Goal: Information Seeking & Learning: Learn about a topic

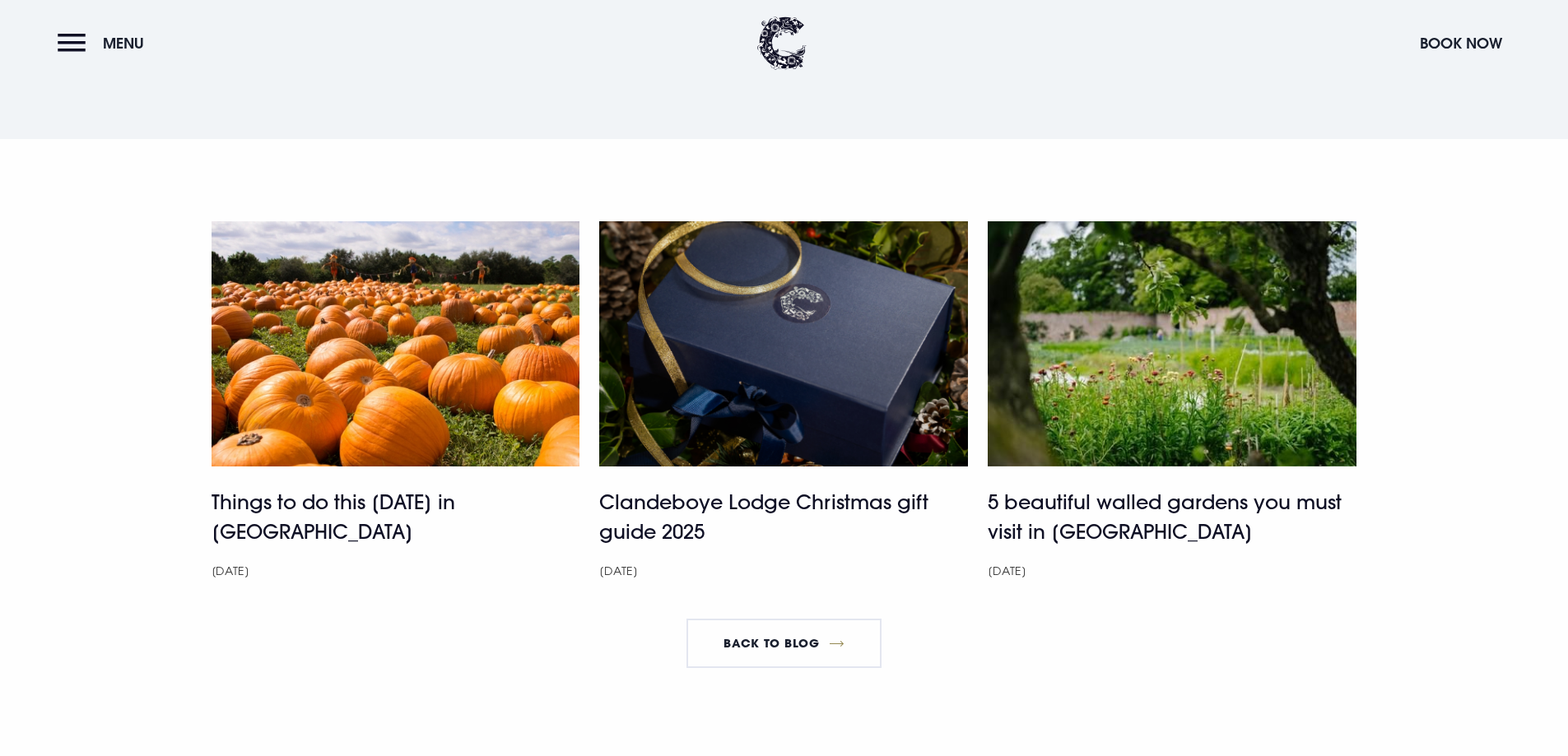
scroll to position [5514, 0]
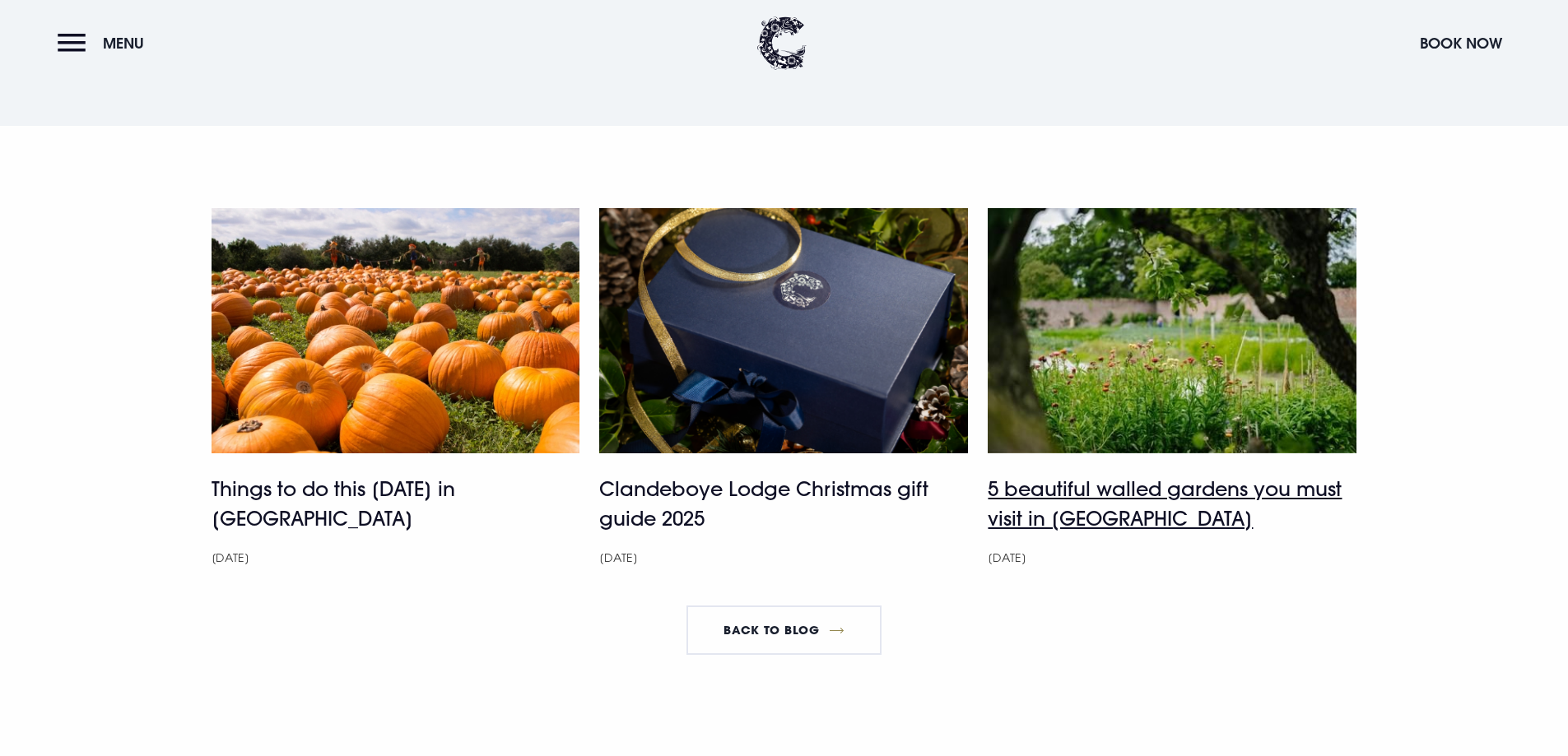
click at [1200, 493] on h4 "5 beautiful walled gardens you must visit in [GEOGRAPHIC_DATA]" at bounding box center [1172, 503] width 368 height 59
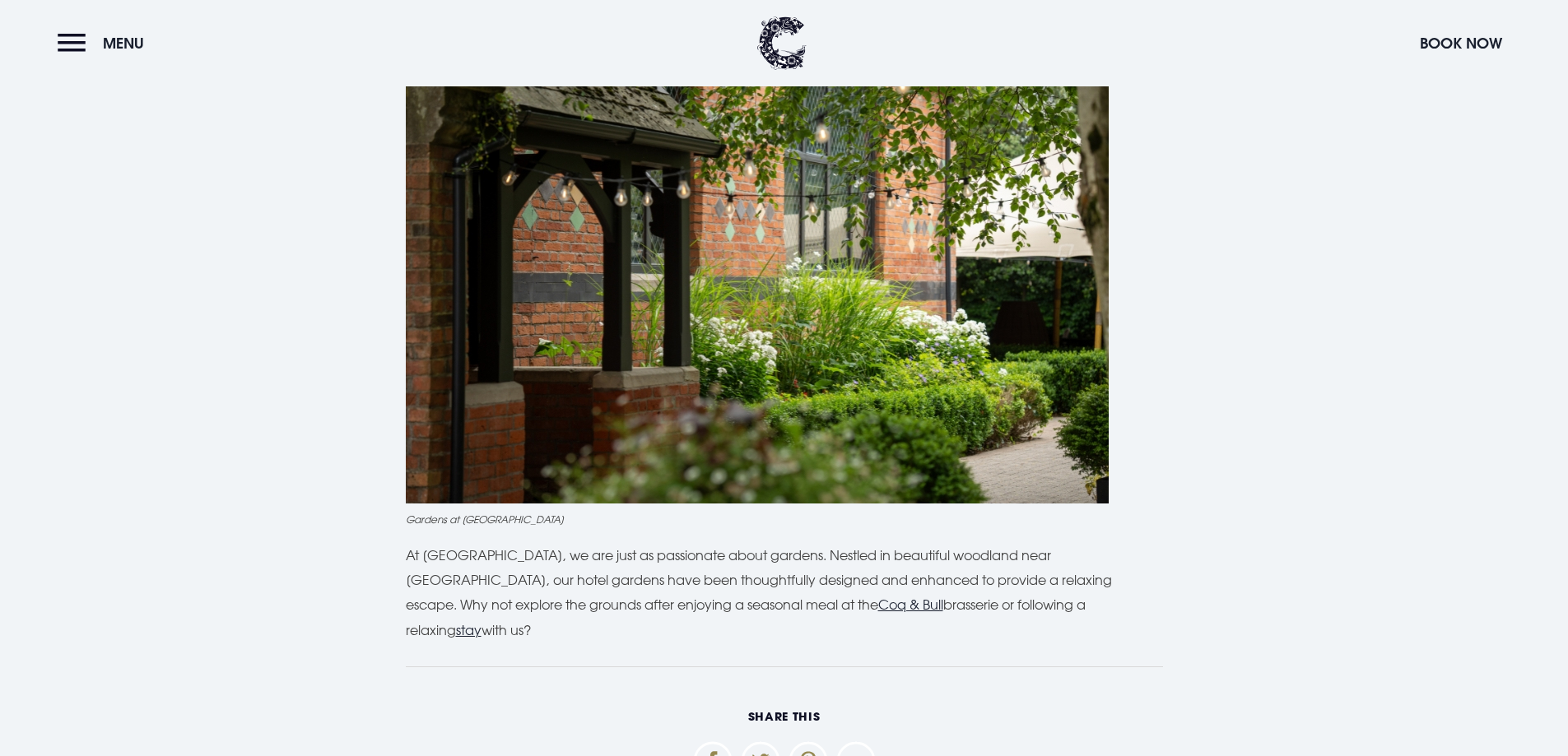
scroll to position [4198, 0]
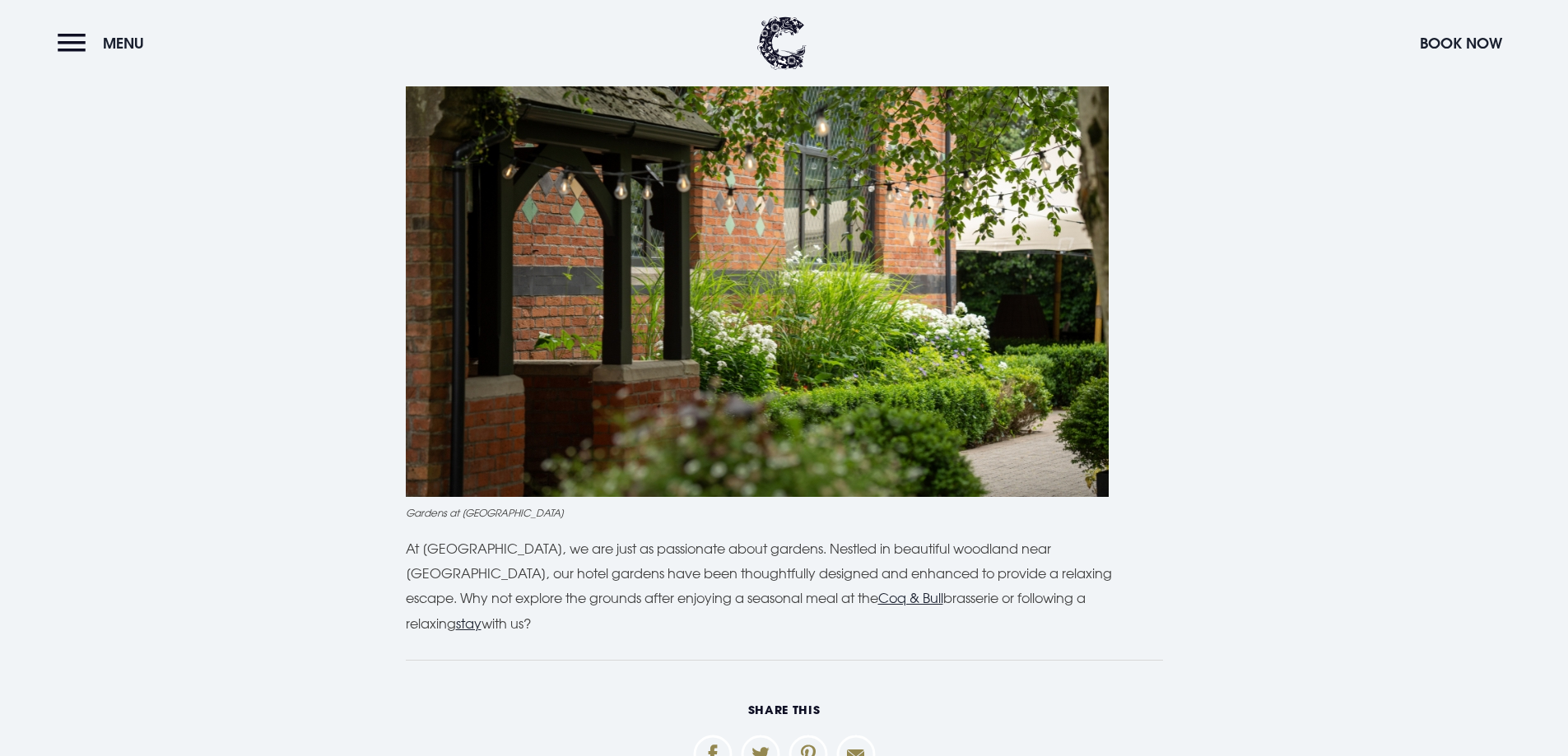
click at [989, 537] on p "At Clandeboye Lodge, we are just as passionate about gardens. Nestled in beauti…" at bounding box center [784, 587] width 757 height 100
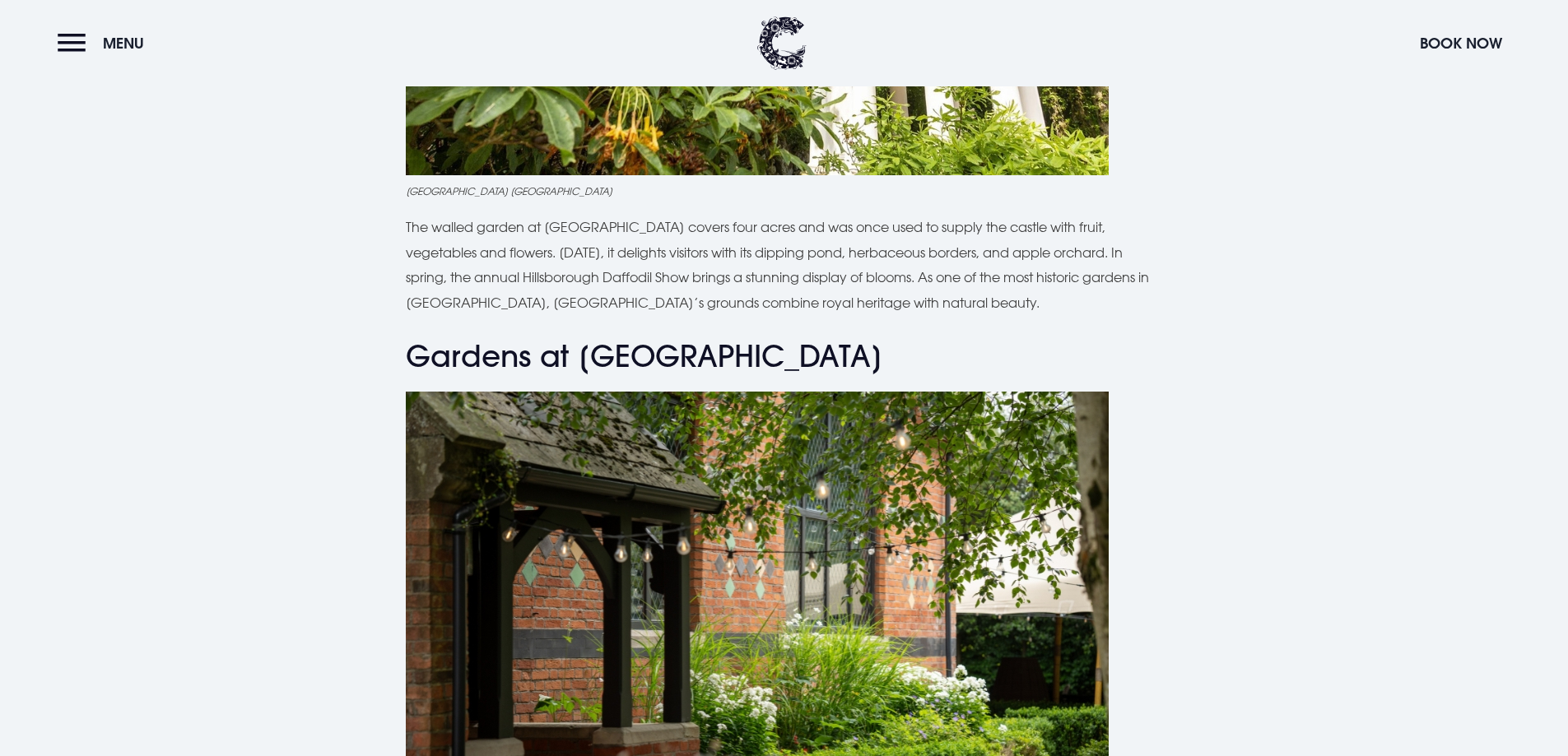
scroll to position [3868, 0]
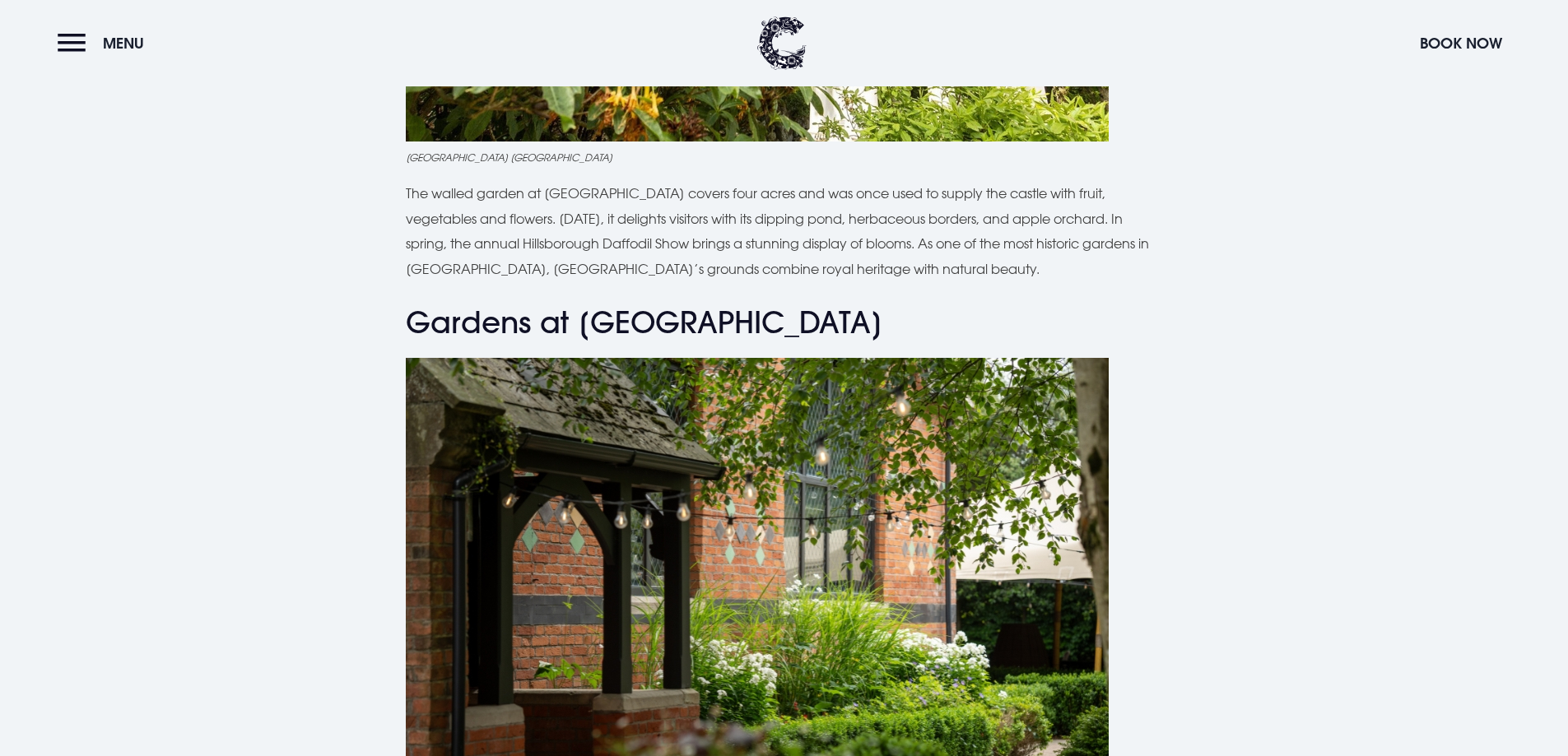
click at [806, 469] on img at bounding box center [758, 592] width 703 height 469
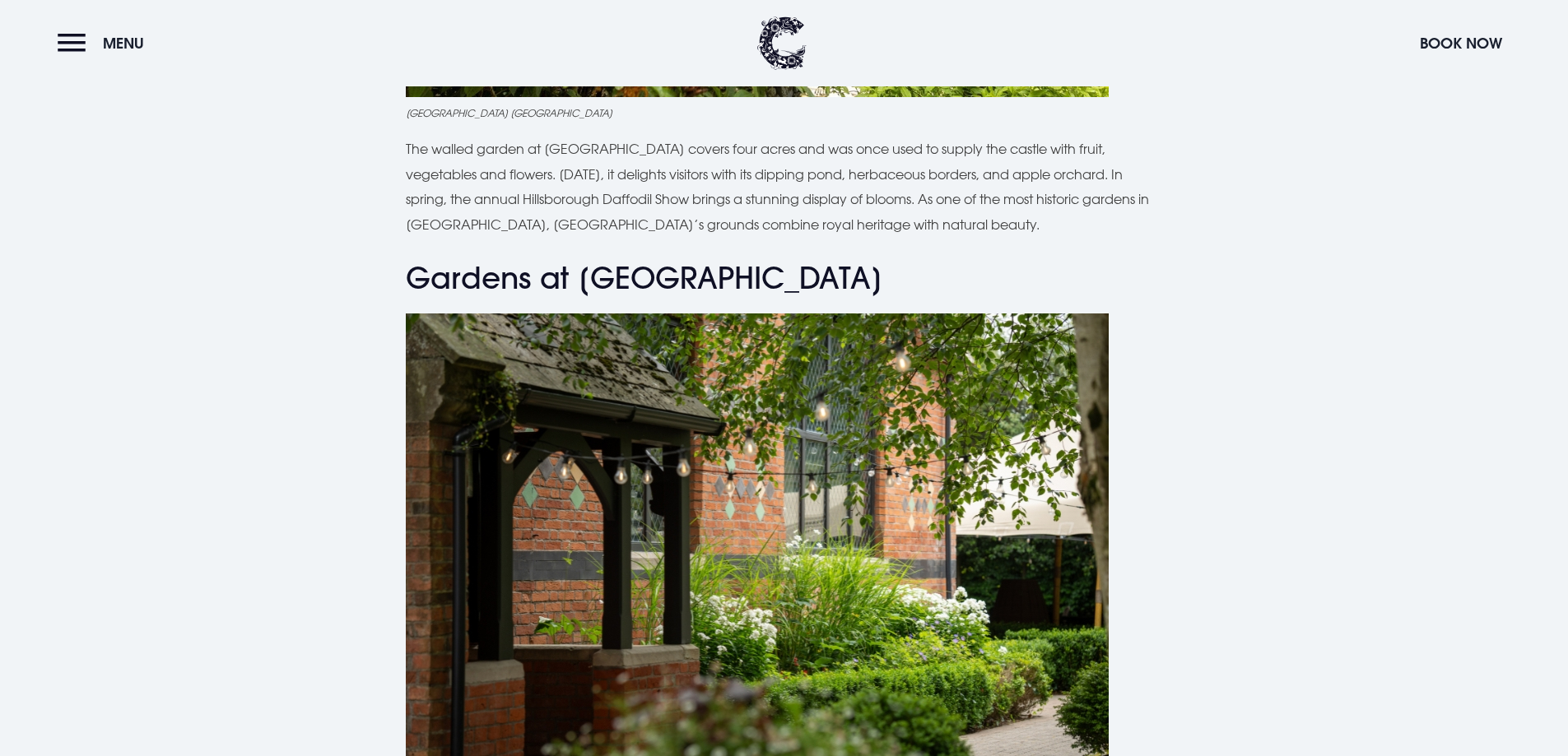
scroll to position [3951, 0]
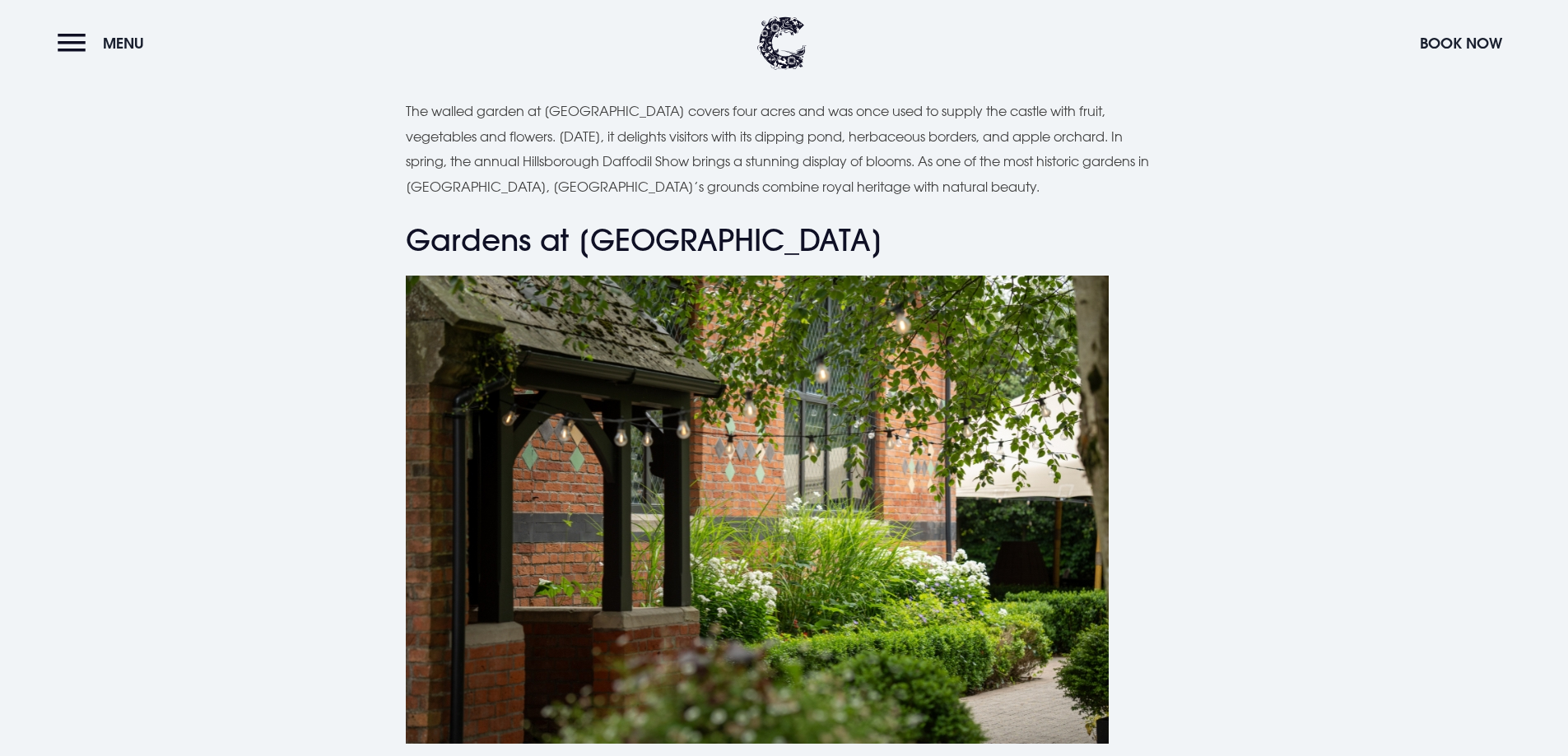
drag, startPoint x: 817, startPoint y: 506, endPoint x: 811, endPoint y: 518, distance: 13.4
